Goal: Task Accomplishment & Management: Manage account settings

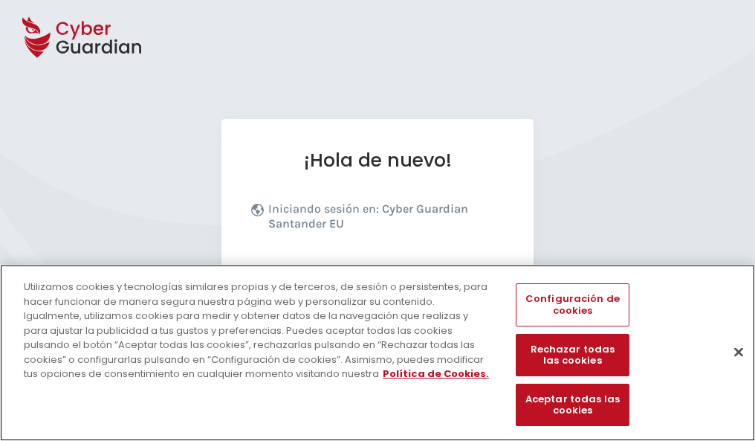
scroll to position [182, 0]
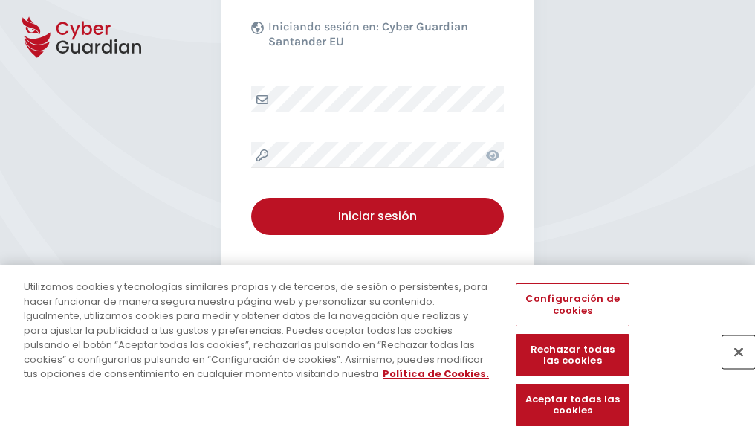
click at [732, 367] on button "Cerrar" at bounding box center [739, 351] width 33 height 33
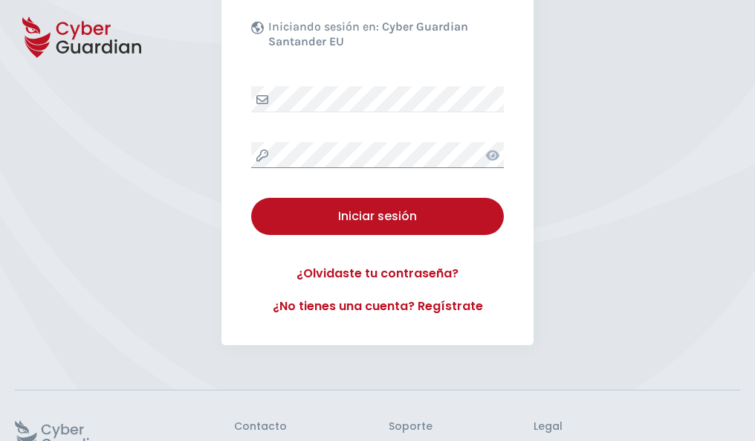
scroll to position [289, 0]
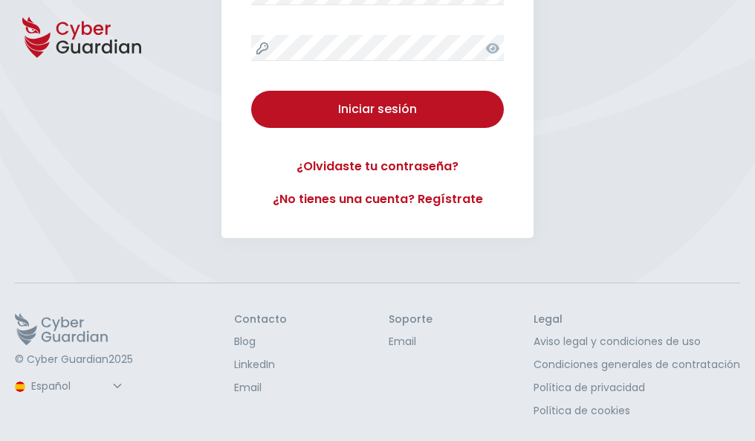
click at [251, 91] on button "Iniciar sesión" at bounding box center [377, 109] width 253 height 37
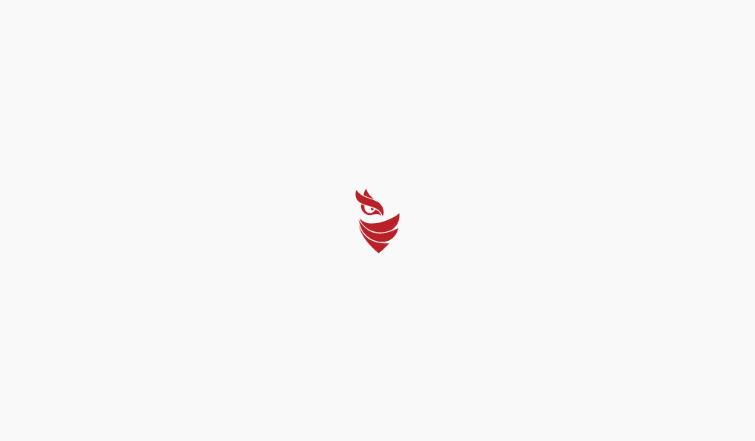
scroll to position [0, 0]
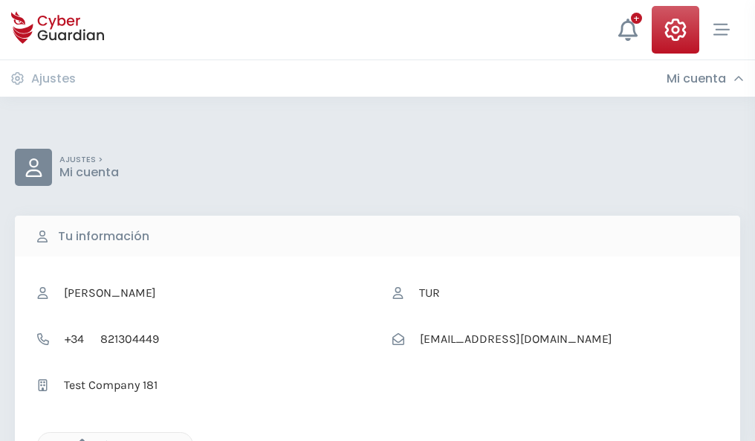
click at [78, 439] on icon "button" at bounding box center [78, 445] width 13 height 13
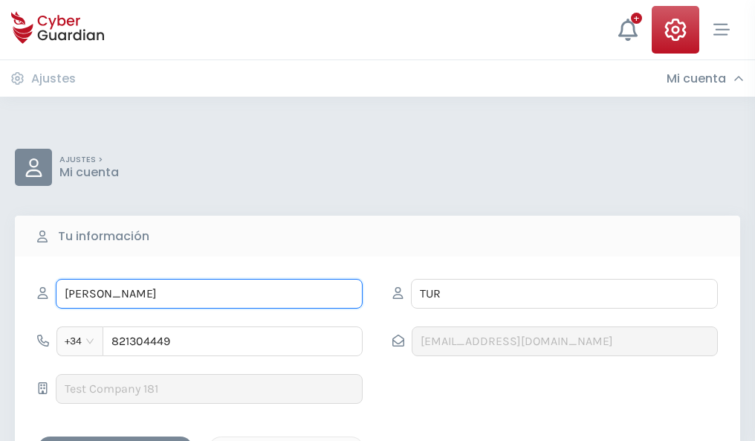
click at [209, 294] on input "MARCELO" at bounding box center [209, 294] width 307 height 30
type input "M"
type input "Desiderio"
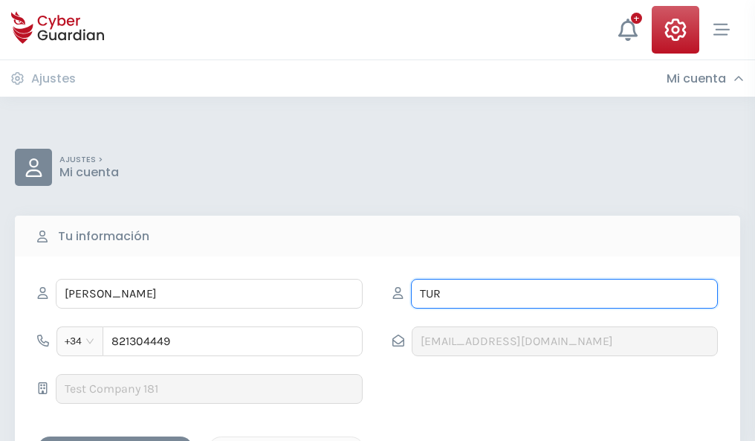
click at [564, 294] on input "TUR" at bounding box center [564, 294] width 307 height 30
type input "T"
type input "Gonzalez"
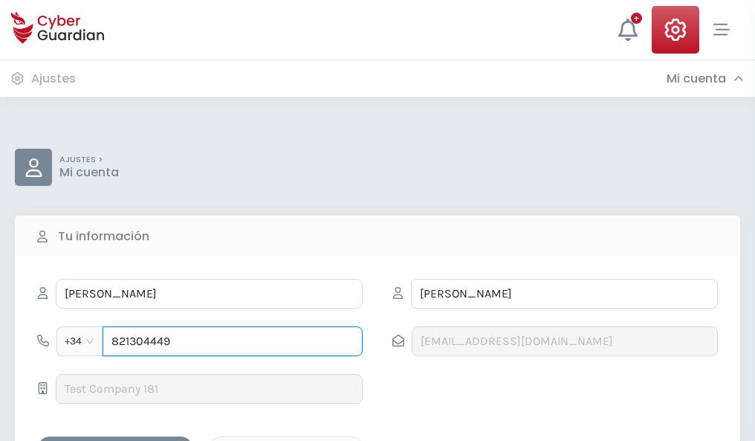
click at [233, 341] on input "821304449" at bounding box center [233, 341] width 260 height 30
type input "8"
type input "969101216"
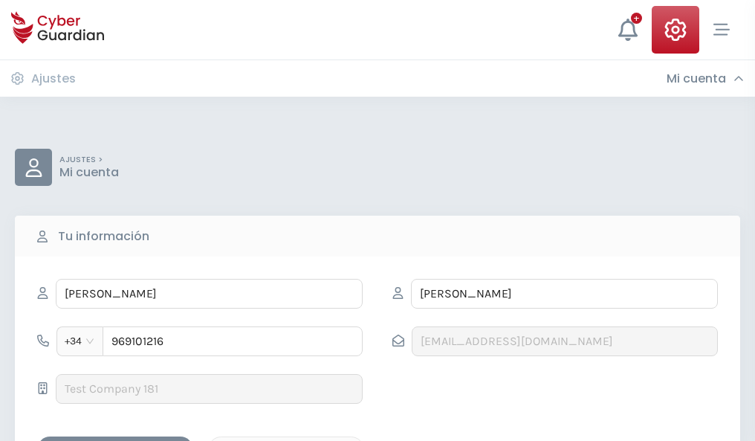
click at [115, 440] on div "Guardar cambios" at bounding box center [115, 449] width 134 height 19
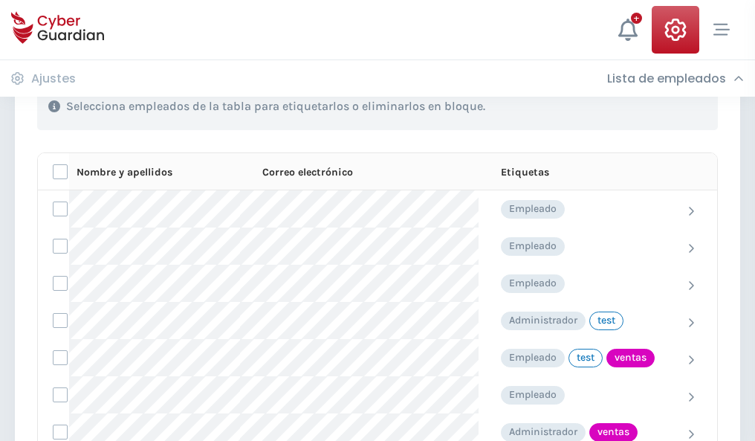
scroll to position [674, 0]
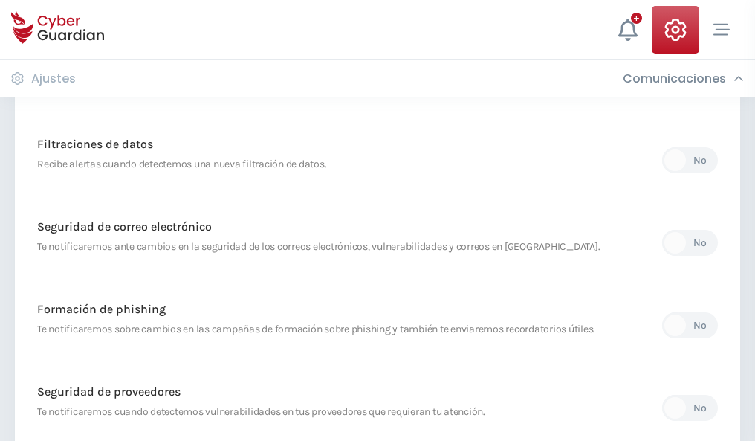
scroll to position [783, 0]
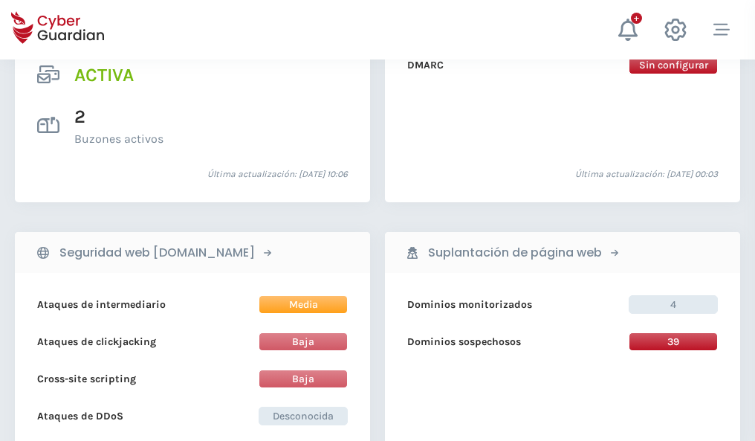
scroll to position [1511, 0]
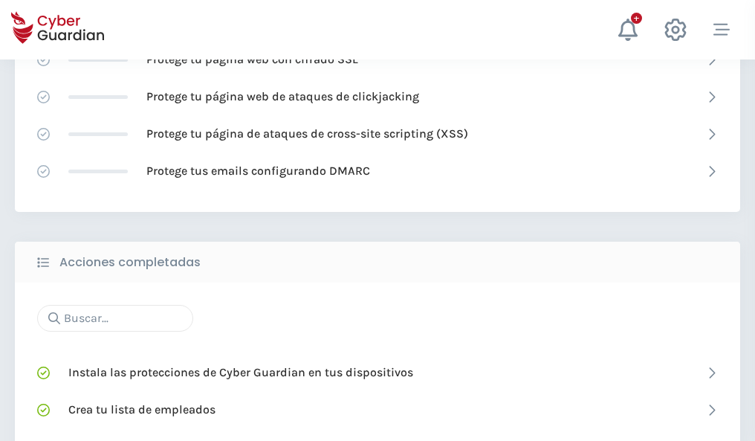
scroll to position [990, 0]
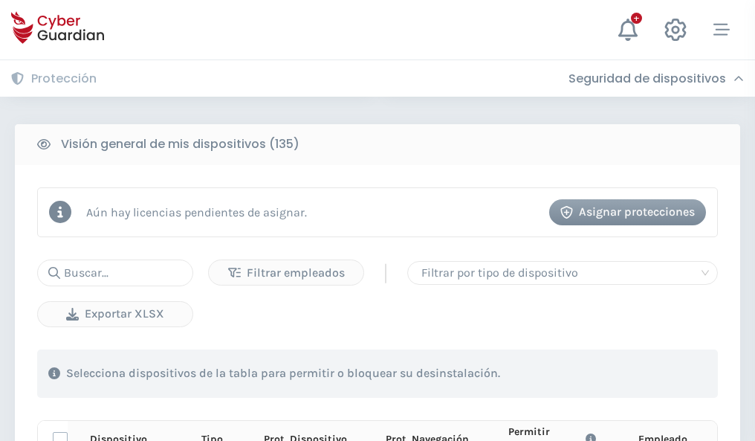
scroll to position [1314, 0]
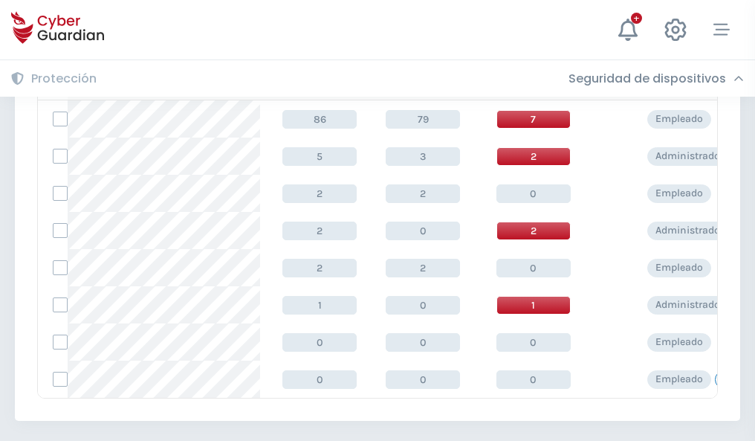
scroll to position [690, 0]
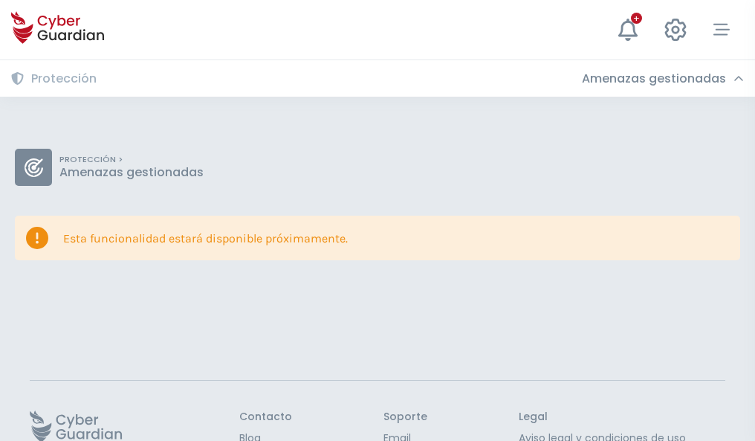
scroll to position [97, 0]
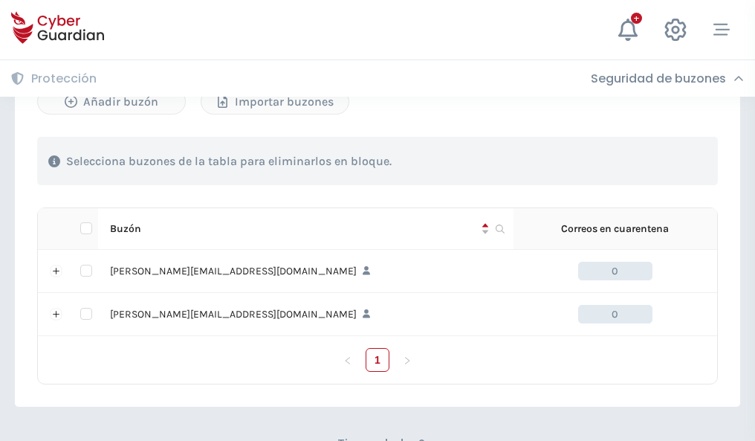
scroll to position [646, 0]
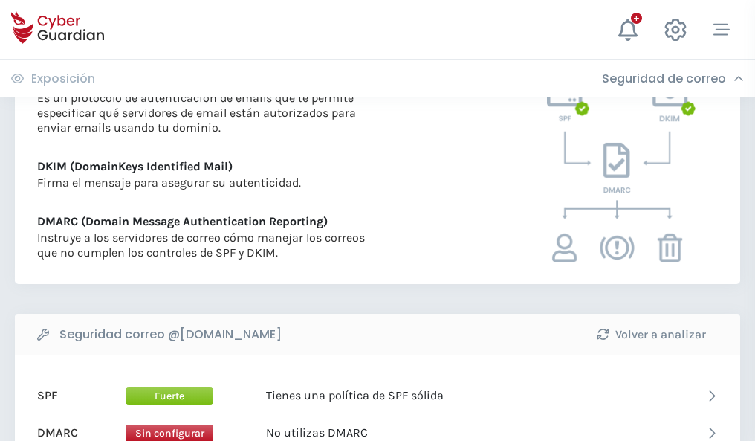
scroll to position [802, 0]
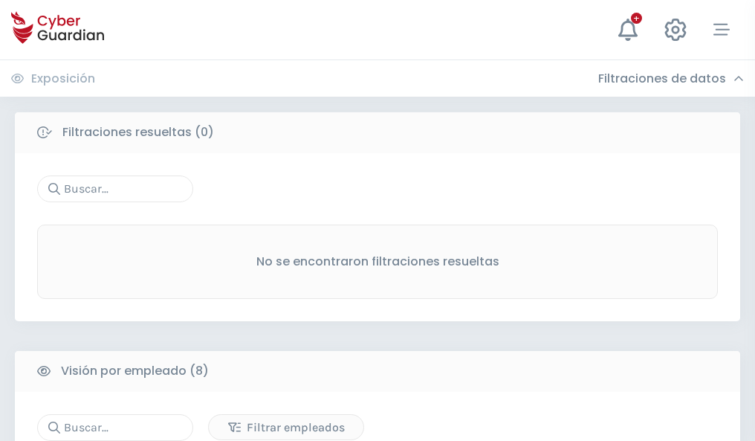
scroll to position [1267, 0]
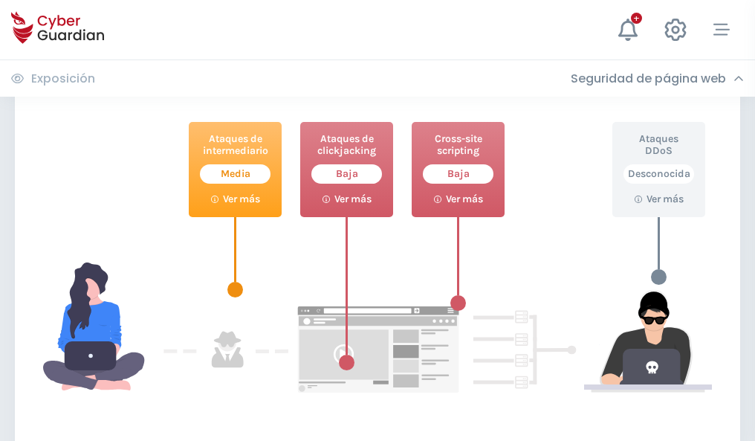
scroll to position [810, 0]
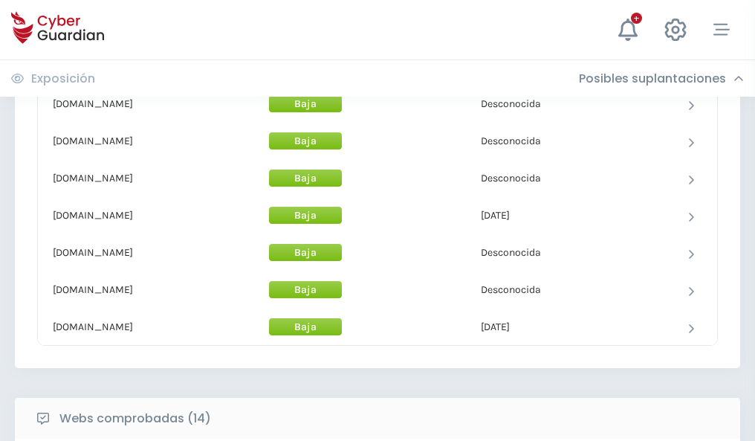
scroll to position [1450, 0]
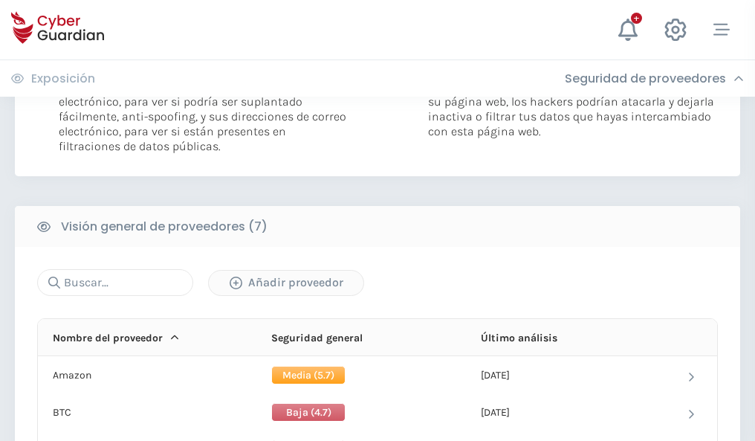
scroll to position [996, 0]
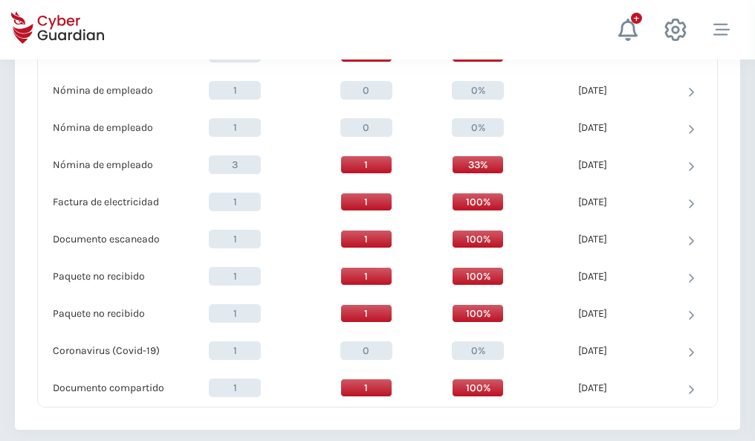
scroll to position [1541, 0]
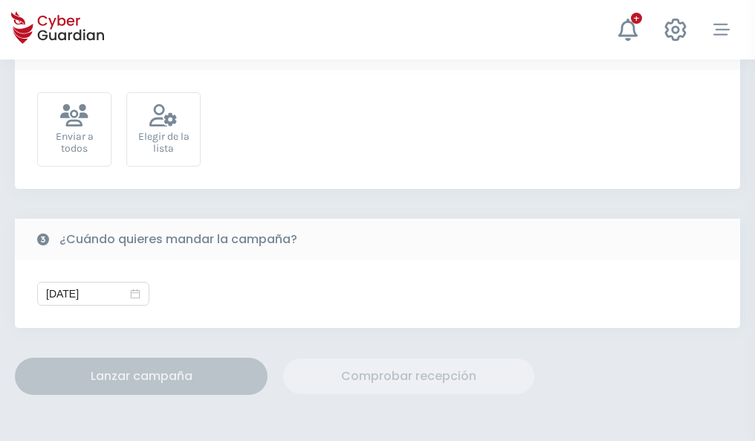
scroll to position [544, 0]
